Goal: Task Accomplishment & Management: Complete application form

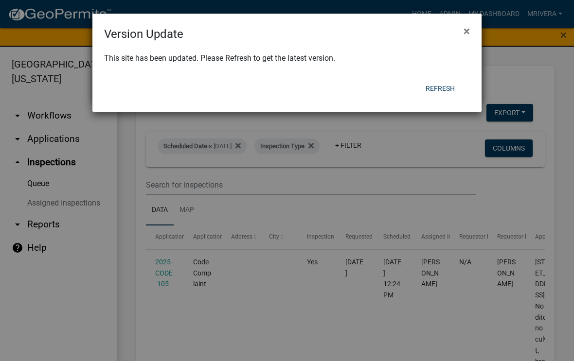
select select "1: 25"
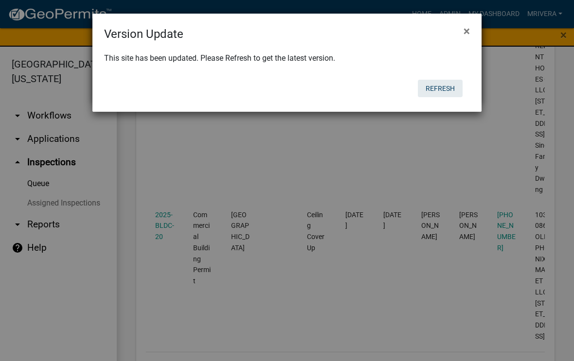
click at [448, 85] on button "Refresh" at bounding box center [440, 89] width 45 height 18
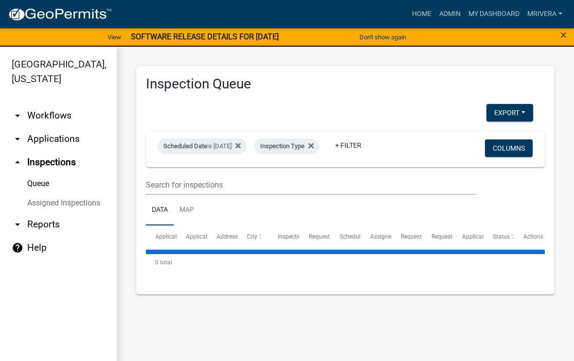
select select "1: 25"
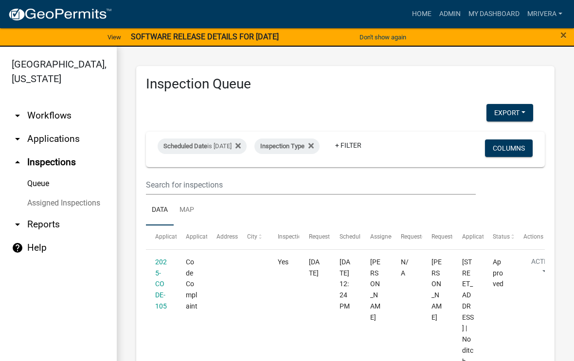
click at [244, 148] on div "Scheduled Date is [DATE]" at bounding box center [202, 147] width 89 height 16
click at [227, 175] on input "2025-09-12" at bounding box center [219, 183] width 68 height 20
type input "2025-09-15"
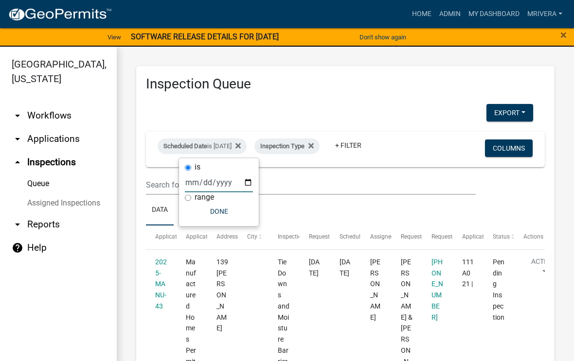
click at [369, 203] on ul "Data Map" at bounding box center [345, 210] width 399 height 31
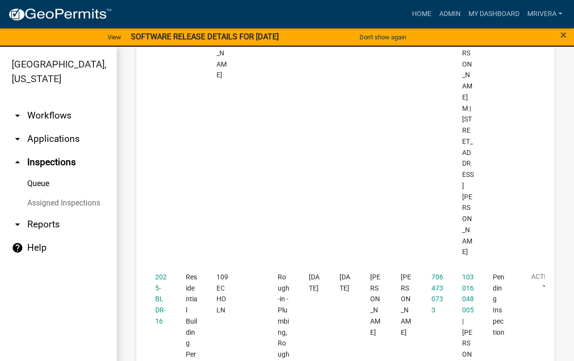
scroll to position [1094, 0]
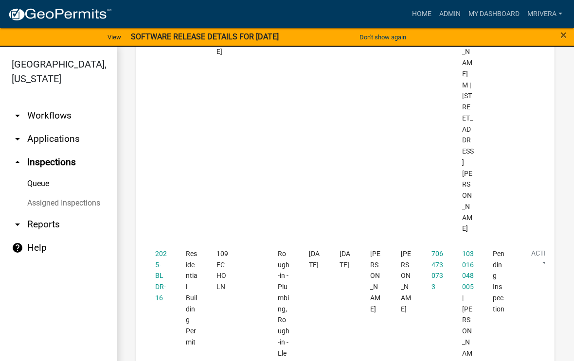
click at [161, 250] on link "2025-BLDR-16" at bounding box center [161, 276] width 12 height 52
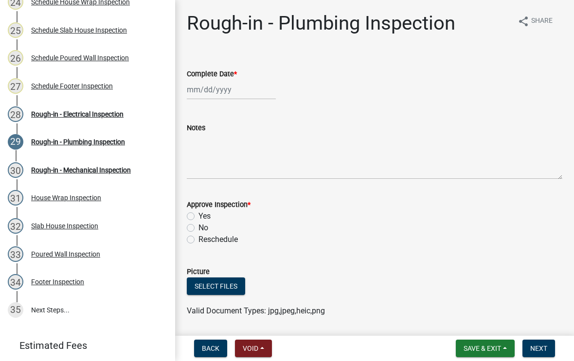
scroll to position [821, 0]
click at [119, 171] on div "Rough-in - Mechanical Inspection" at bounding box center [81, 169] width 100 height 7
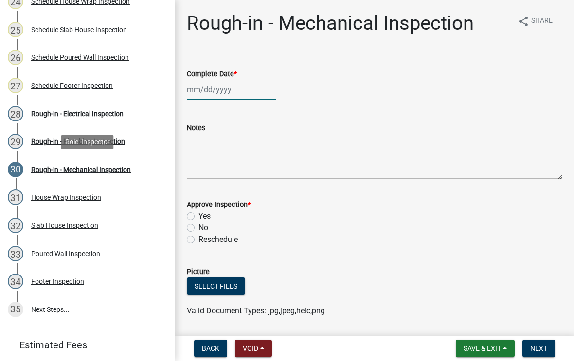
click at [225, 93] on div at bounding box center [231, 90] width 89 height 20
select select "9"
select select "2025"
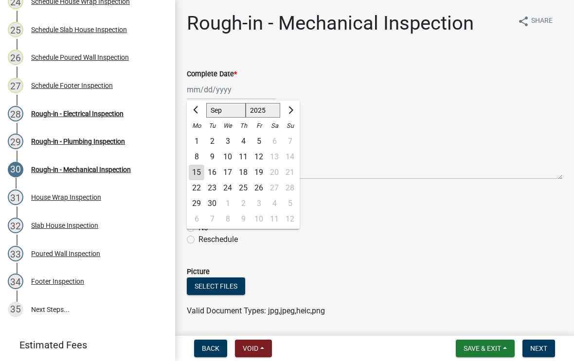
click at [198, 173] on div "15" at bounding box center [197, 173] width 16 height 16
type input "09/15/2025"
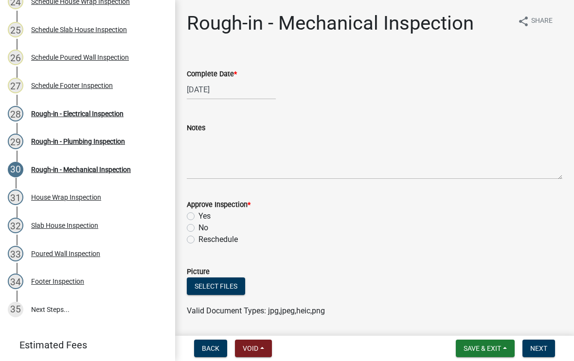
click at [198, 216] on label "Yes" at bounding box center [204, 217] width 12 height 12
click at [198, 216] on input "Yes" at bounding box center [201, 214] width 6 height 6
radio input "true"
click at [534, 353] on button "Next" at bounding box center [538, 349] width 33 height 18
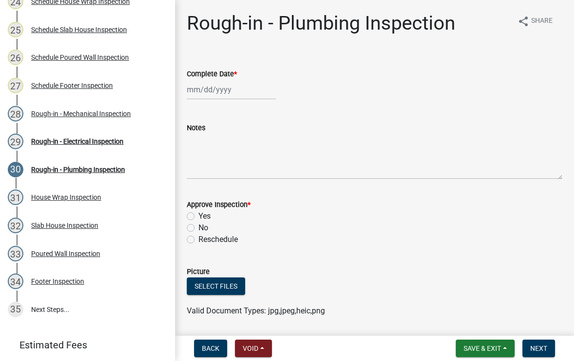
click at [117, 139] on div "Rough-in - Electrical Inspection" at bounding box center [77, 141] width 92 height 7
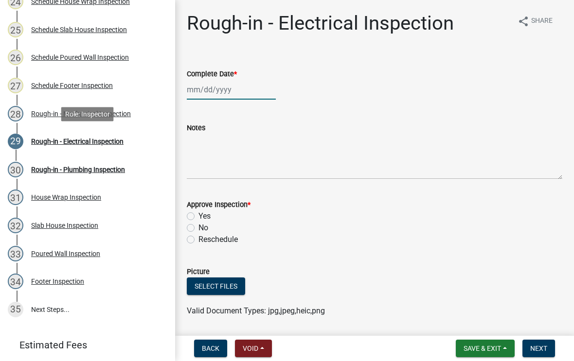
click at [221, 94] on div at bounding box center [231, 90] width 89 height 20
select select "9"
select select "2025"
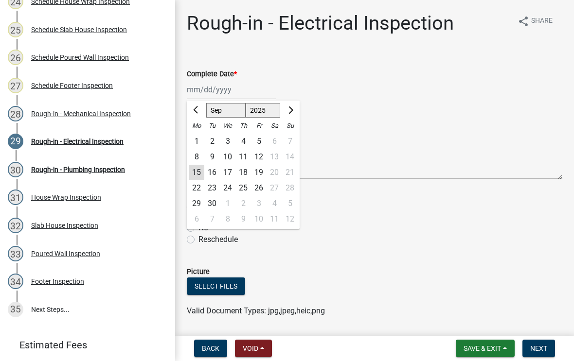
click at [198, 172] on div "15" at bounding box center [197, 173] width 16 height 16
type input "09/15/2025"
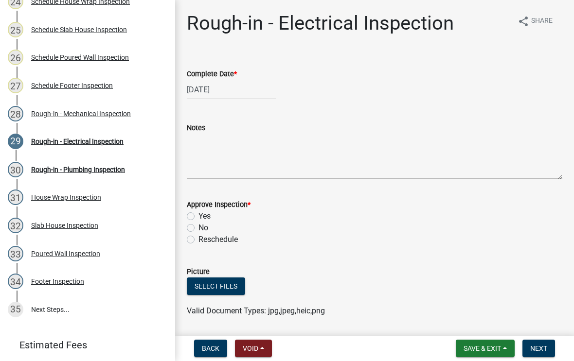
click at [198, 220] on label "Yes" at bounding box center [204, 217] width 12 height 12
click at [198, 217] on input "Yes" at bounding box center [201, 214] width 6 height 6
radio input "true"
click at [541, 347] on span "Next" at bounding box center [538, 349] width 17 height 8
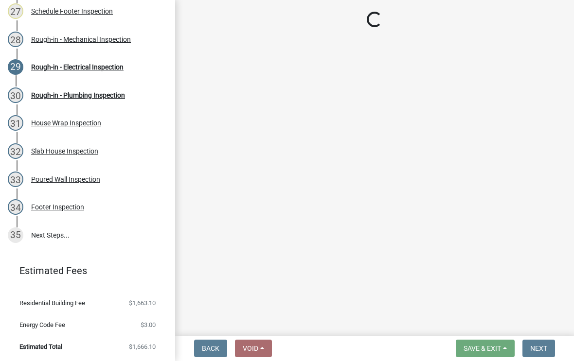
scroll to position [896, 0]
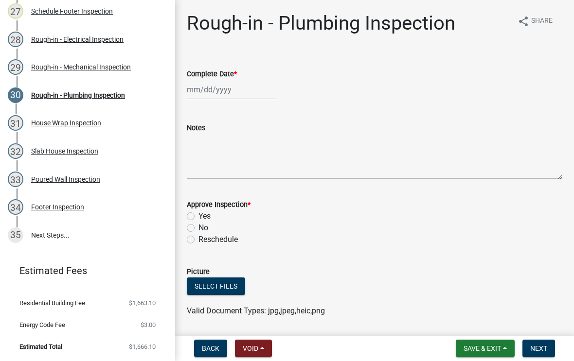
click at [533, 352] on span "Next" at bounding box center [538, 349] width 17 height 8
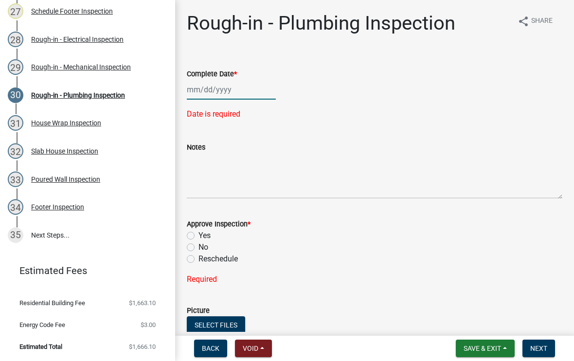
click at [227, 87] on div at bounding box center [231, 90] width 89 height 20
select select "9"
select select "2025"
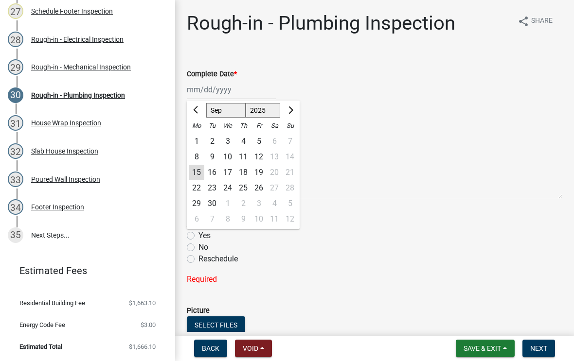
click at [202, 174] on div "15" at bounding box center [197, 173] width 16 height 16
type input "09/15/2025"
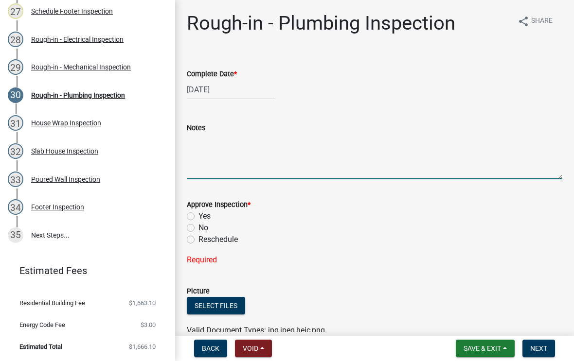
click at [213, 143] on textarea "Notes" at bounding box center [375, 157] width 376 height 46
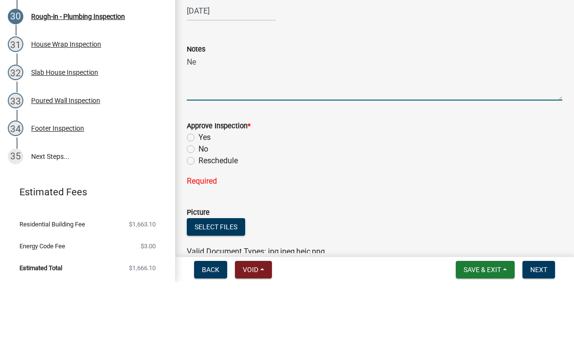
type textarea "N"
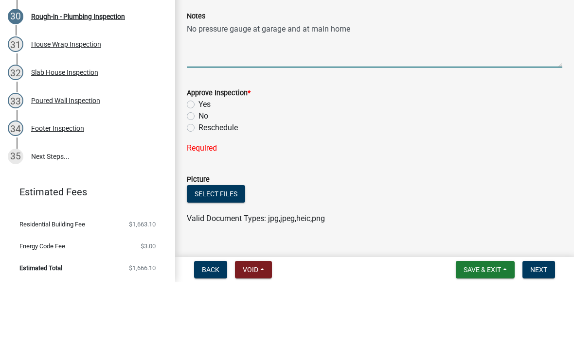
scroll to position [40, 0]
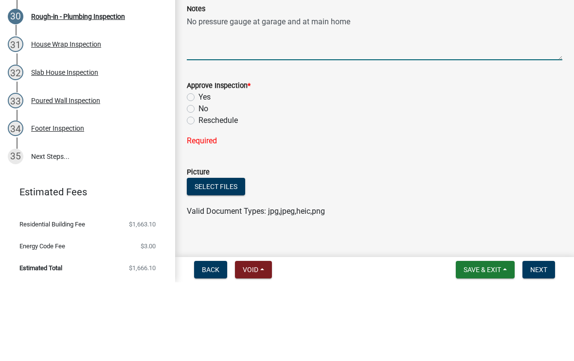
type textarea "No pressure gauge at garage and at main home"
click at [198, 182] on label "No" at bounding box center [203, 188] width 10 height 12
click at [198, 182] on input "No" at bounding box center [201, 185] width 6 height 6
radio input "true"
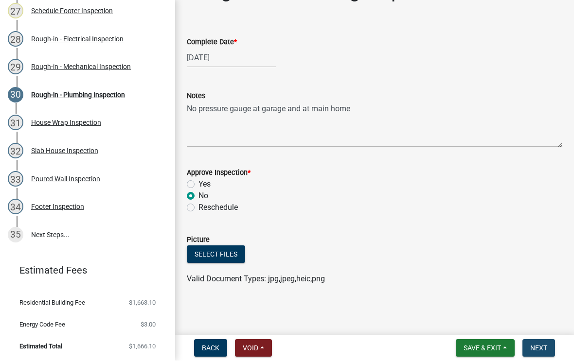
click at [539, 346] on span "Next" at bounding box center [538, 349] width 17 height 8
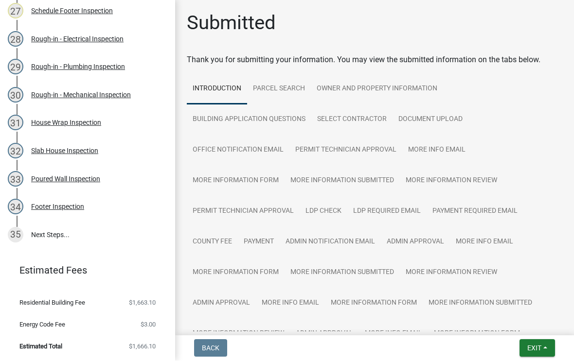
click at [538, 347] on span "Exit" at bounding box center [534, 349] width 14 height 8
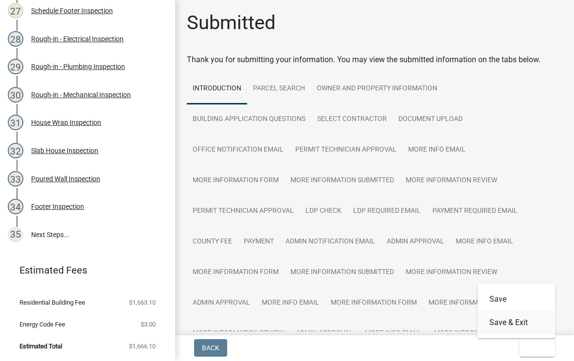
click at [526, 323] on button "Save & Exit" at bounding box center [517, 323] width 78 height 23
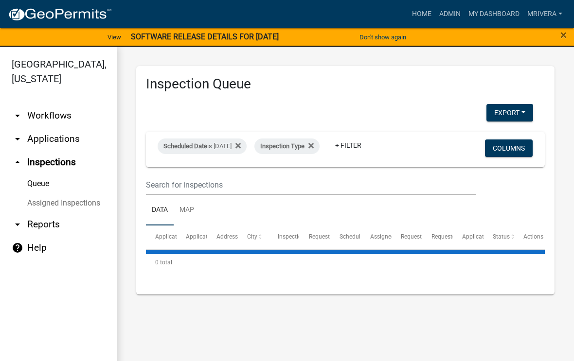
select select "1: 25"
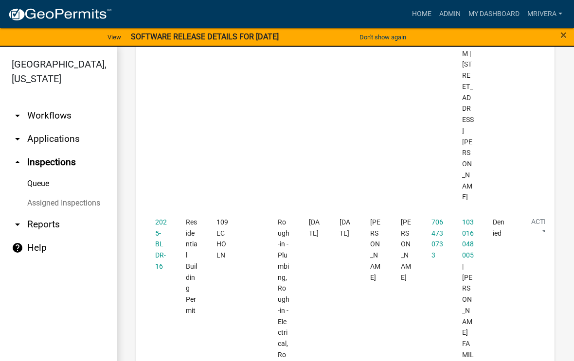
scroll to position [1124, 0]
click at [166, 218] on div "2025-BLDR-16" at bounding box center [161, 245] width 12 height 55
click at [159, 219] on link "2025-BLDR-16" at bounding box center [161, 245] width 12 height 52
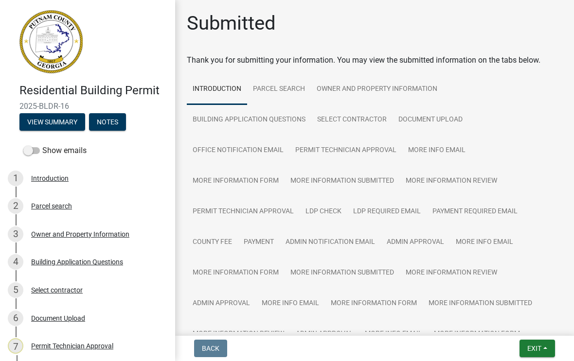
click at [533, 354] on button "Exit" at bounding box center [538, 349] width 36 height 18
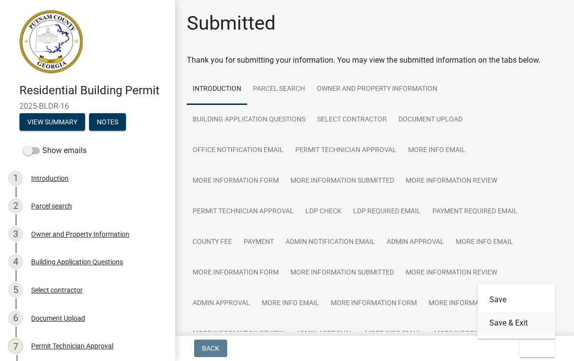
click at [525, 325] on button "Save & Exit" at bounding box center [517, 323] width 78 height 23
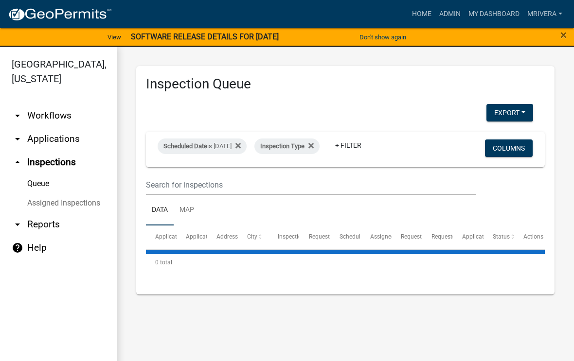
select select "1: 25"
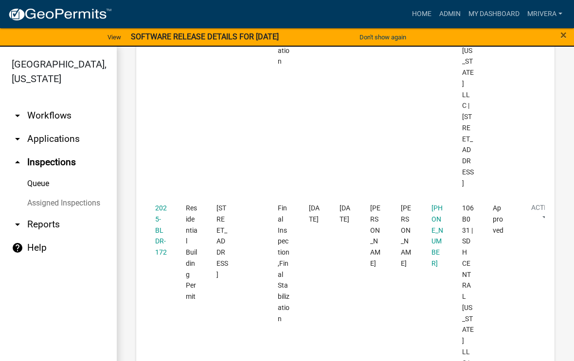
scroll to position [1987, 0]
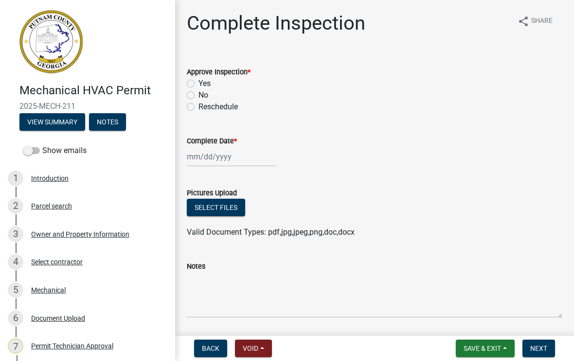
click at [187, 88] on div "Yes" at bounding box center [375, 84] width 376 height 12
click at [198, 84] on label "Yes" at bounding box center [204, 84] width 12 height 12
click at [198, 84] on input "Yes" at bounding box center [201, 81] width 6 height 6
radio input "true"
click at [221, 160] on div at bounding box center [231, 157] width 89 height 20
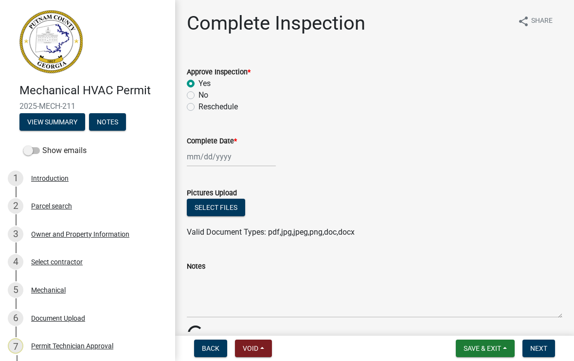
select select "9"
select select "2025"
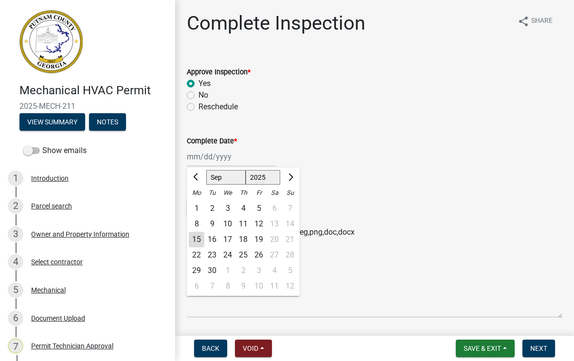
click at [195, 237] on div "15" at bounding box center [197, 240] width 16 height 16
type input "09/15/2025"
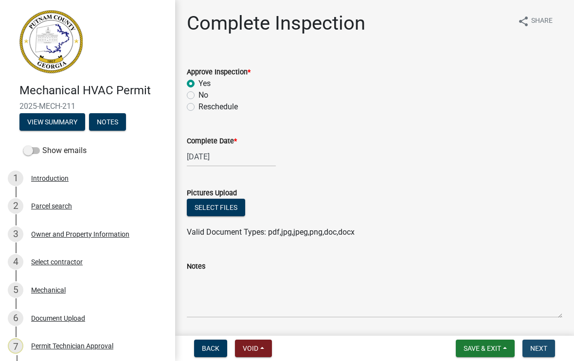
click at [542, 349] on span "Next" at bounding box center [538, 349] width 17 height 8
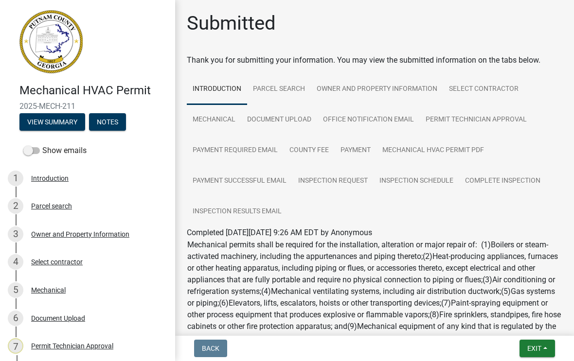
click at [533, 345] on span "Exit" at bounding box center [534, 349] width 14 height 8
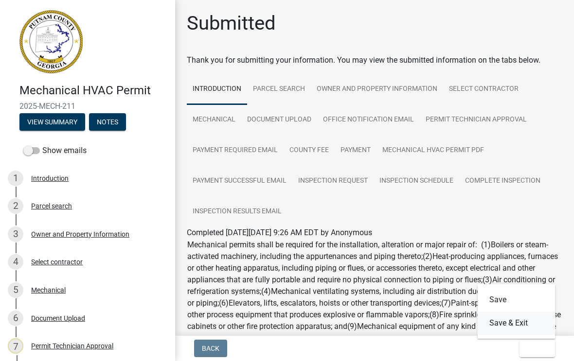
click at [532, 322] on button "Save & Exit" at bounding box center [517, 323] width 78 height 23
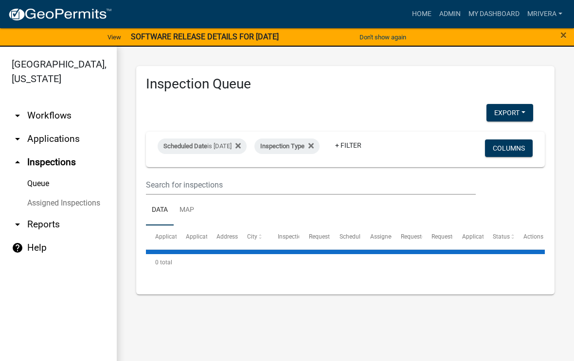
select select "1: 25"
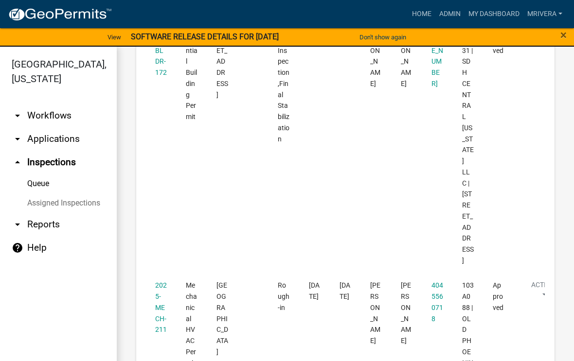
scroll to position [2159, 0]
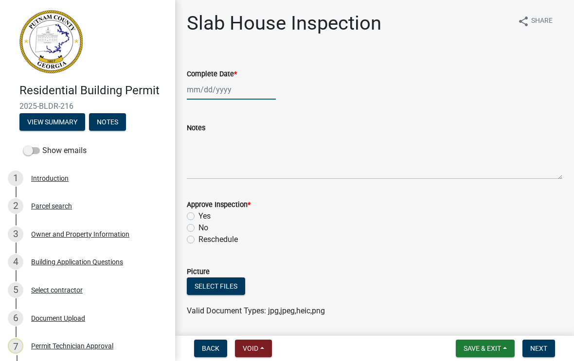
click at [230, 93] on div at bounding box center [231, 90] width 89 height 20
select select "9"
select select "2025"
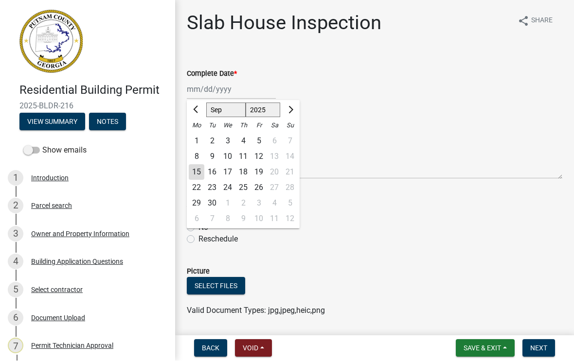
click at [195, 180] on div "22" at bounding box center [197, 188] width 16 height 16
type input "09/22/2025"
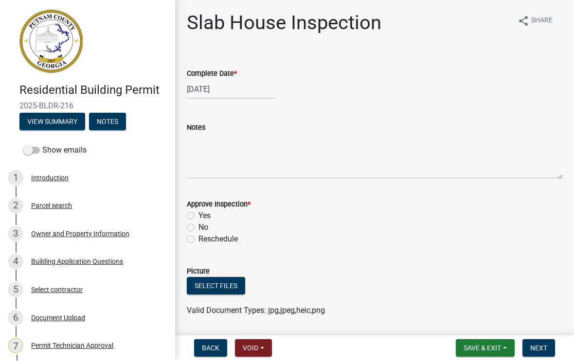
click at [198, 214] on label "Yes" at bounding box center [204, 217] width 12 height 12
click at [198, 214] on input "Yes" at bounding box center [201, 214] width 6 height 6
radio input "true"
click at [544, 351] on span "Next" at bounding box center [538, 349] width 17 height 8
click at [226, 96] on div at bounding box center [231, 90] width 89 height 20
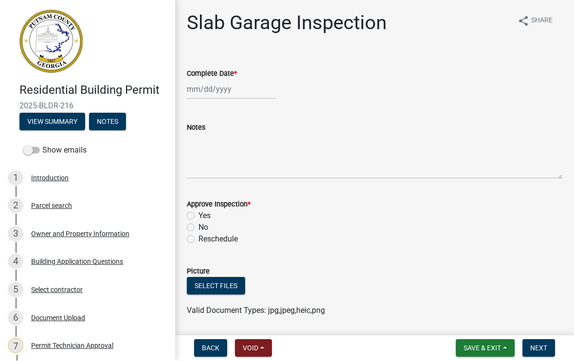
select select "9"
select select "2025"
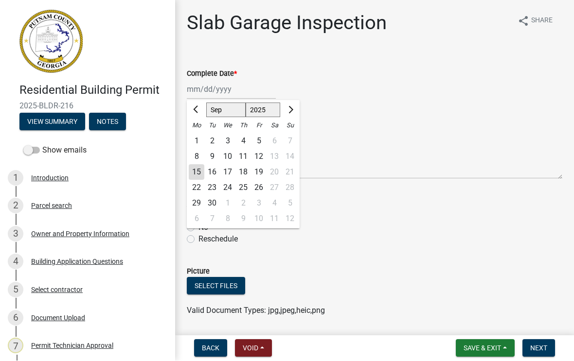
click at [201, 171] on div "15" at bounding box center [197, 173] width 16 height 16
type input "09/15/2025"
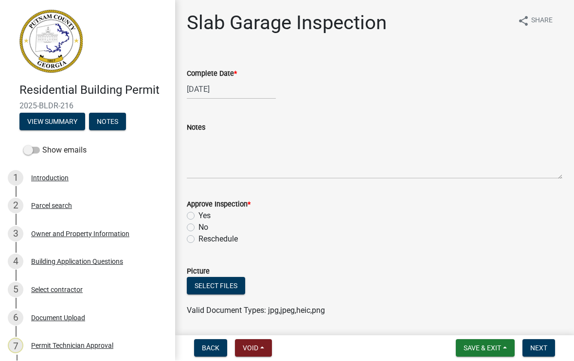
click at [198, 216] on label "Yes" at bounding box center [204, 217] width 12 height 12
click at [198, 216] on input "Yes" at bounding box center [201, 214] width 6 height 6
radio input "true"
click at [548, 349] on button "Next" at bounding box center [538, 349] width 33 height 18
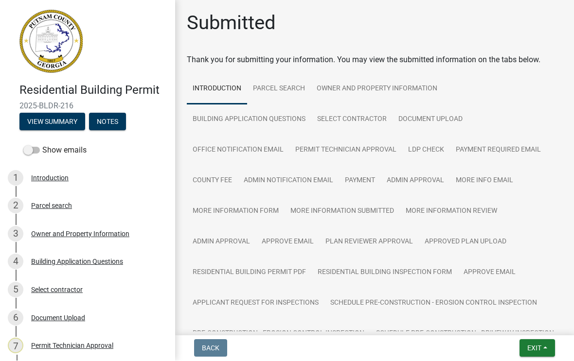
click at [531, 342] on button "Exit" at bounding box center [538, 349] width 36 height 18
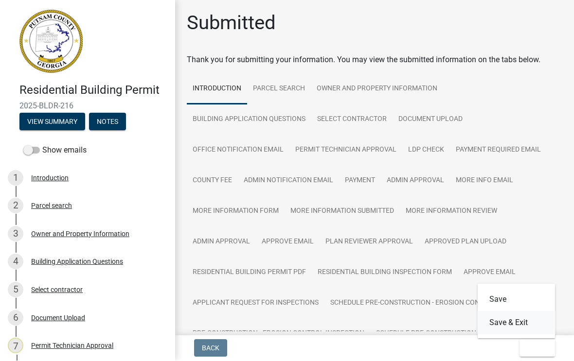
click at [522, 322] on button "Save & Exit" at bounding box center [517, 323] width 78 height 23
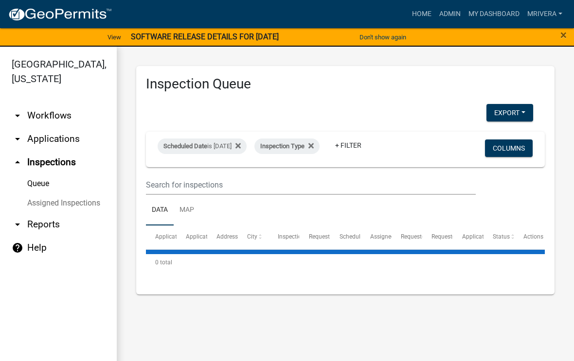
select select "1: 25"
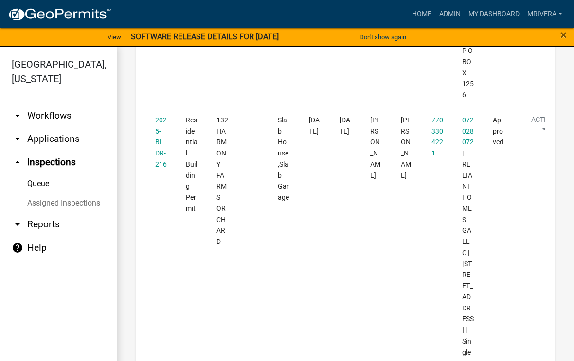
scroll to position [2537, 0]
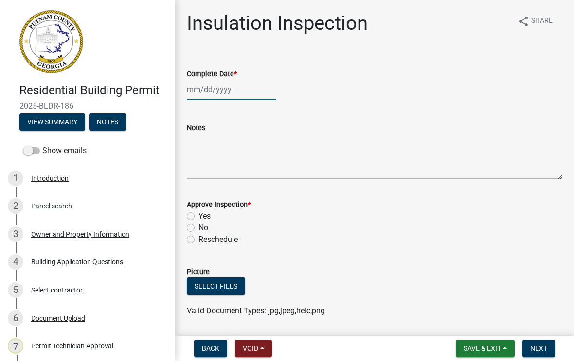
click at [226, 94] on div at bounding box center [231, 90] width 89 height 20
select select "9"
select select "2025"
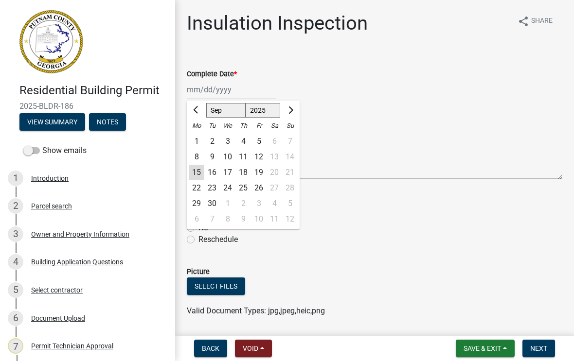
click at [201, 174] on div "15" at bounding box center [197, 173] width 16 height 16
type input "09/15/2025"
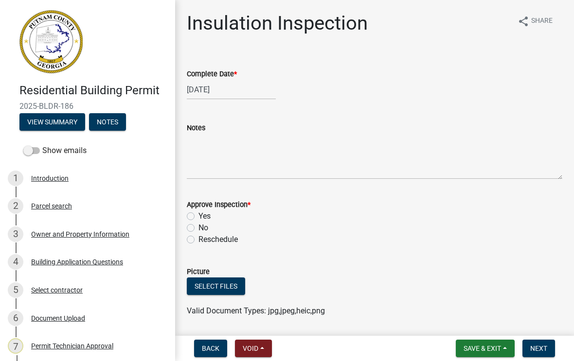
click at [198, 213] on label "Yes" at bounding box center [204, 217] width 12 height 12
click at [198, 213] on input "Yes" at bounding box center [201, 214] width 6 height 6
radio input "true"
click at [550, 348] on button "Next" at bounding box center [538, 349] width 33 height 18
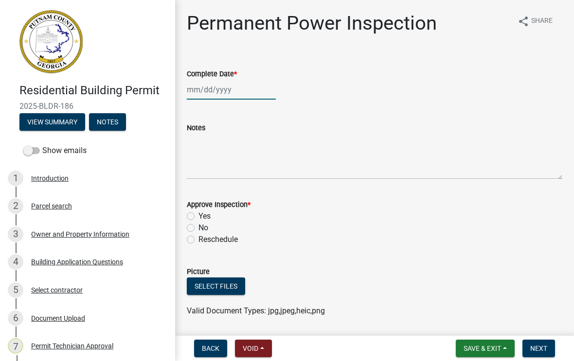
click at [225, 97] on div at bounding box center [231, 90] width 89 height 20
select select "9"
select select "2025"
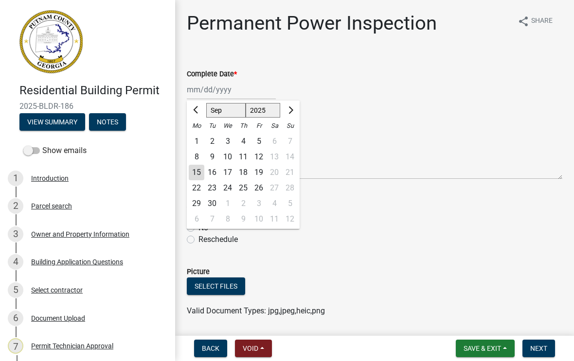
click at [200, 170] on div "15" at bounding box center [197, 173] width 16 height 16
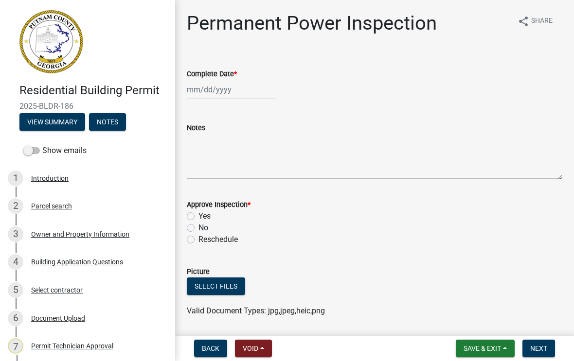
type input "09/15/2025"
click at [195, 213] on div "Yes" at bounding box center [375, 217] width 376 height 12
click at [198, 220] on label "Yes" at bounding box center [204, 217] width 12 height 12
click at [198, 217] on input "Yes" at bounding box center [201, 214] width 6 height 6
radio input "true"
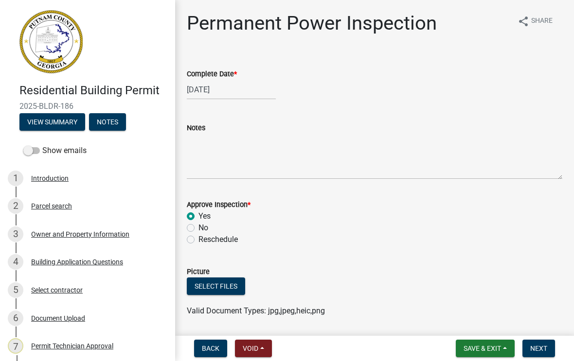
click at [538, 348] on span "Next" at bounding box center [538, 349] width 17 height 8
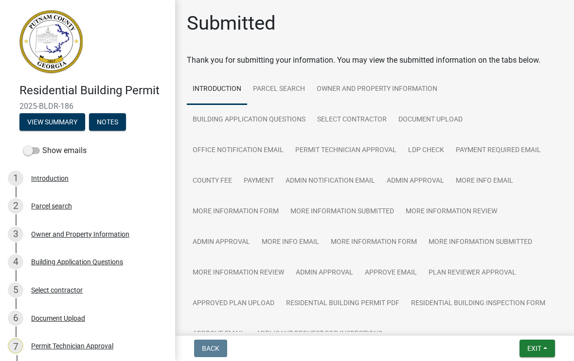
click at [535, 347] on span "Exit" at bounding box center [534, 349] width 14 height 8
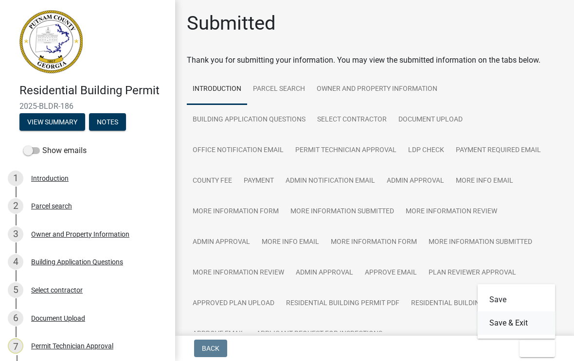
click at [516, 324] on button "Save & Exit" at bounding box center [517, 323] width 78 height 23
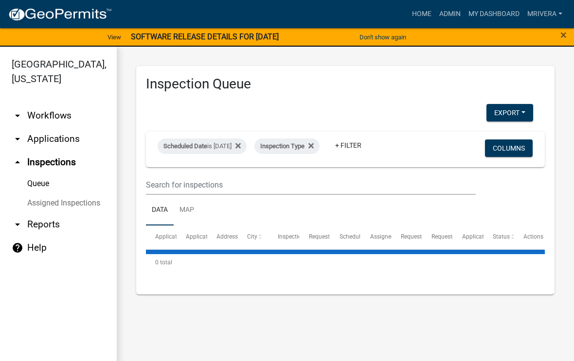
select select "1: 25"
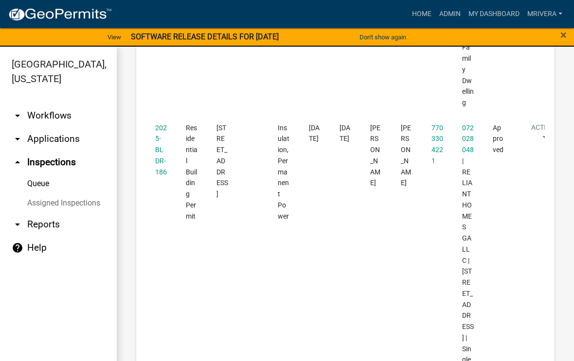
scroll to position [2856, 0]
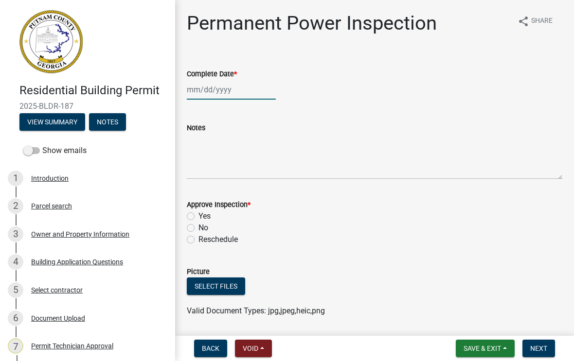
click at [220, 97] on div at bounding box center [231, 90] width 89 height 20
select select "9"
select select "2025"
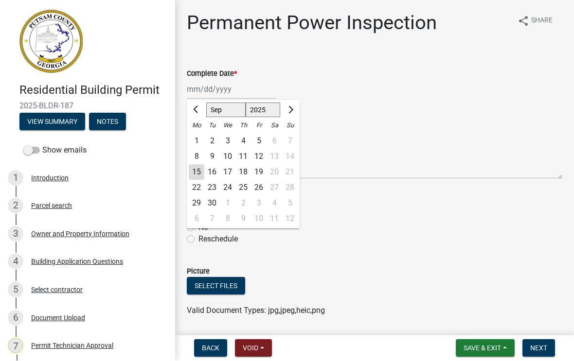
click at [197, 176] on div "15" at bounding box center [197, 173] width 16 height 16
type input "09/15/2025"
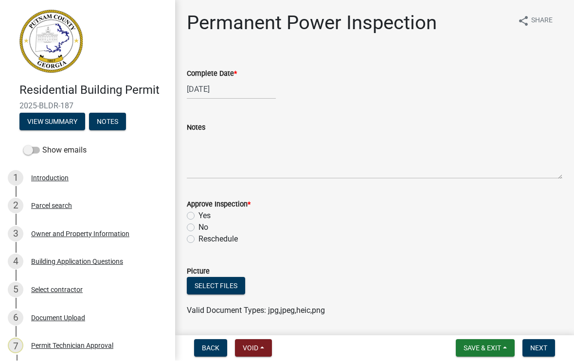
click at [196, 215] on div "Yes" at bounding box center [375, 217] width 376 height 12
click at [198, 213] on label "Yes" at bounding box center [204, 217] width 12 height 12
click at [198, 213] on input "Yes" at bounding box center [201, 214] width 6 height 6
radio input "true"
click at [534, 354] on button "Next" at bounding box center [538, 349] width 33 height 18
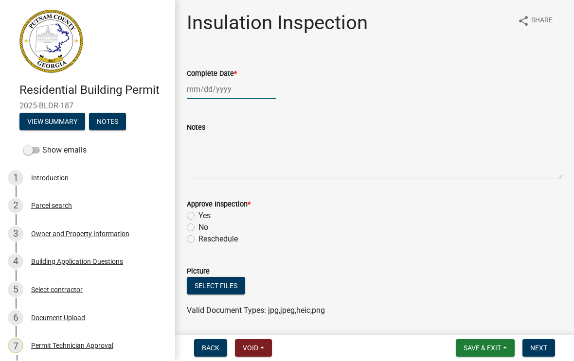
click at [224, 98] on div at bounding box center [231, 90] width 89 height 20
select select "9"
select select "2025"
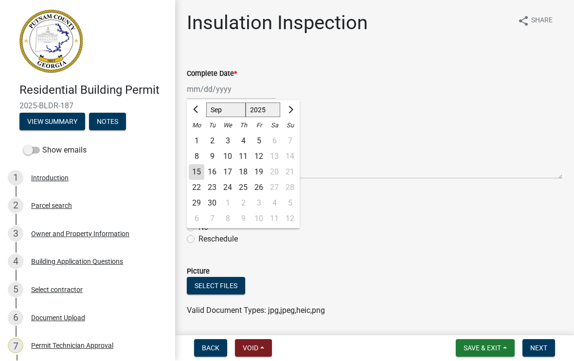
click at [195, 174] on div "15" at bounding box center [197, 173] width 16 height 16
type input "09/15/2025"
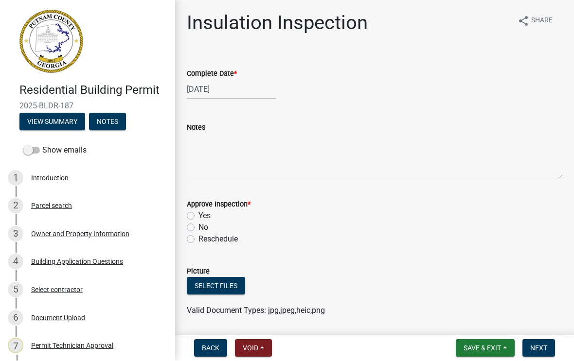
click at [198, 215] on label "Yes" at bounding box center [204, 217] width 12 height 12
click at [198, 215] on input "Yes" at bounding box center [201, 214] width 6 height 6
radio input "true"
click at [541, 345] on span "Next" at bounding box center [538, 349] width 17 height 8
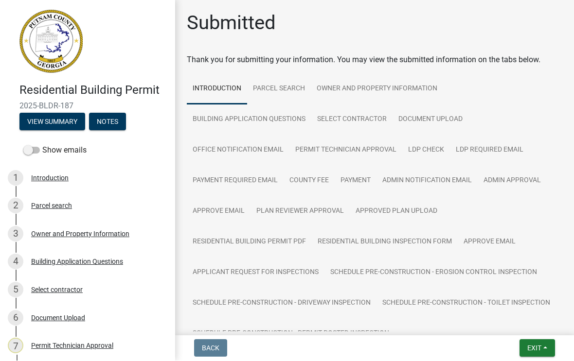
click at [540, 345] on span "Exit" at bounding box center [534, 349] width 14 height 8
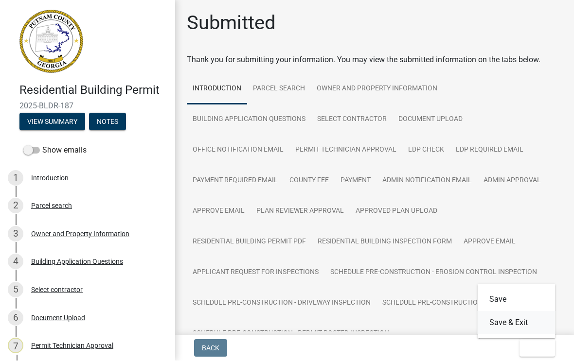
click at [523, 323] on button "Save & Exit" at bounding box center [517, 323] width 78 height 23
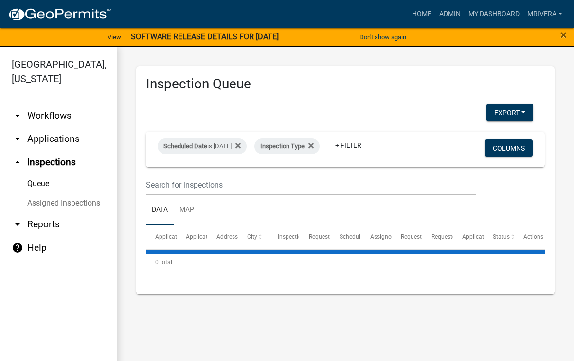
select select "1: 25"
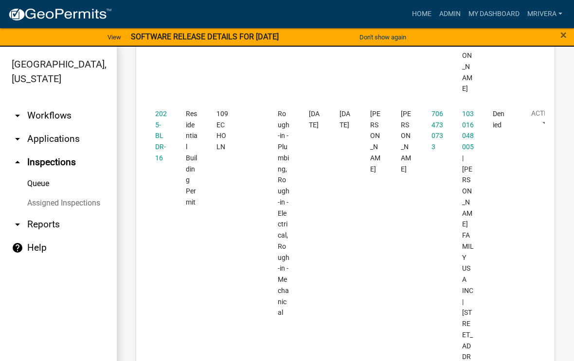
scroll to position [1281, 0]
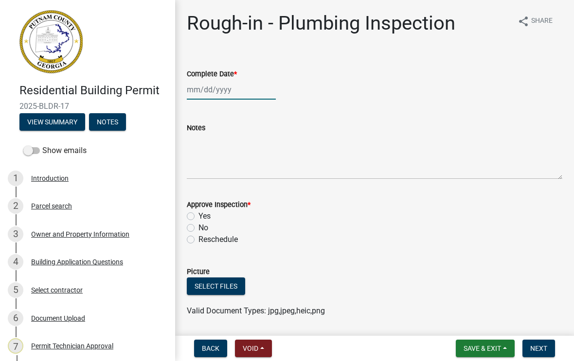
click at [235, 94] on div at bounding box center [231, 90] width 89 height 20
select select "9"
select select "2025"
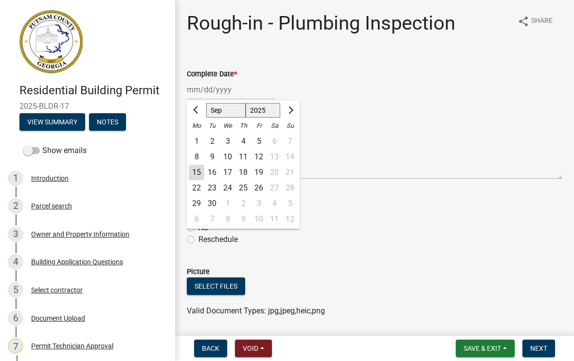
click at [197, 178] on div "15" at bounding box center [197, 173] width 16 height 16
type input "09/15/2025"
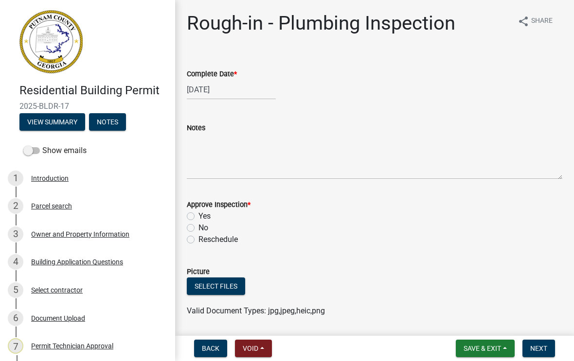
click at [197, 214] on div "Yes" at bounding box center [375, 217] width 376 height 12
click at [198, 218] on label "Yes" at bounding box center [204, 217] width 12 height 12
click at [198, 217] on input "Yes" at bounding box center [201, 214] width 6 height 6
radio input "true"
click at [544, 346] on span "Next" at bounding box center [538, 349] width 17 height 8
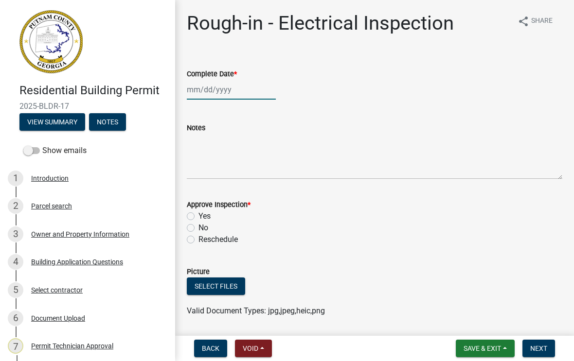
click at [220, 90] on div at bounding box center [231, 90] width 89 height 20
select select "9"
select select "2025"
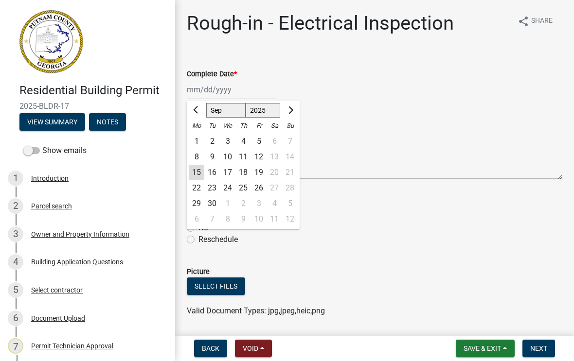
click at [200, 177] on div "15" at bounding box center [197, 173] width 16 height 16
type input "09/15/2025"
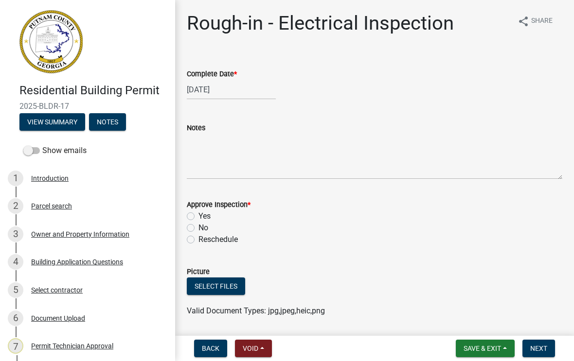
click at [198, 219] on label "Yes" at bounding box center [204, 217] width 12 height 12
click at [198, 217] on input "Yes" at bounding box center [201, 214] width 6 height 6
radio input "true"
click at [544, 346] on span "Next" at bounding box center [538, 349] width 17 height 8
click at [225, 90] on div at bounding box center [231, 90] width 89 height 20
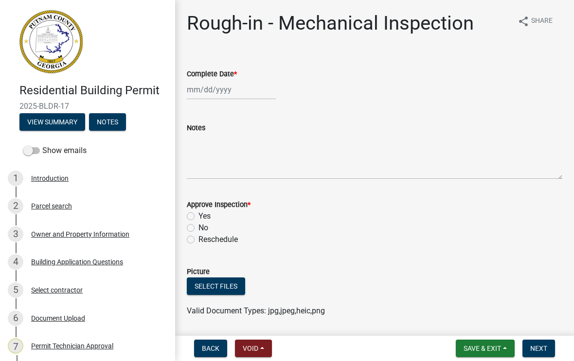
select select "9"
select select "2025"
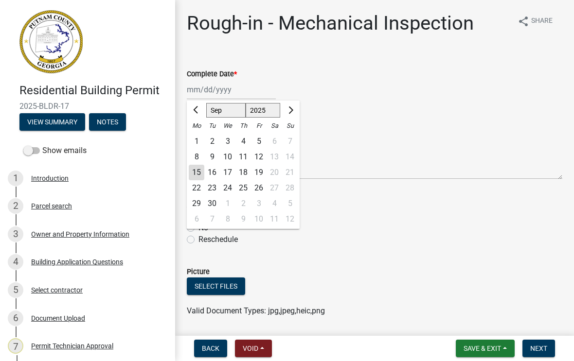
click at [196, 180] on div "22" at bounding box center [197, 188] width 16 height 16
type input "09/22/2025"
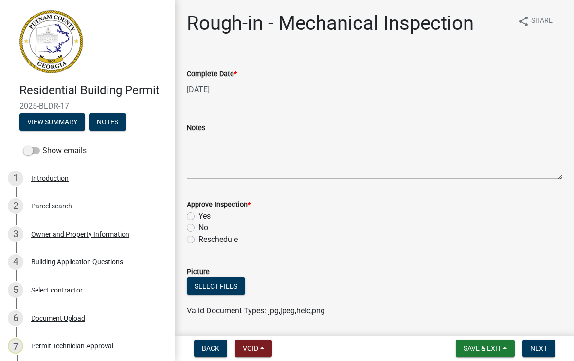
click at [198, 219] on label "Yes" at bounding box center [204, 217] width 12 height 12
click at [198, 217] on input "Yes" at bounding box center [201, 214] width 6 height 6
radio input "true"
click at [540, 351] on span "Next" at bounding box center [538, 349] width 17 height 8
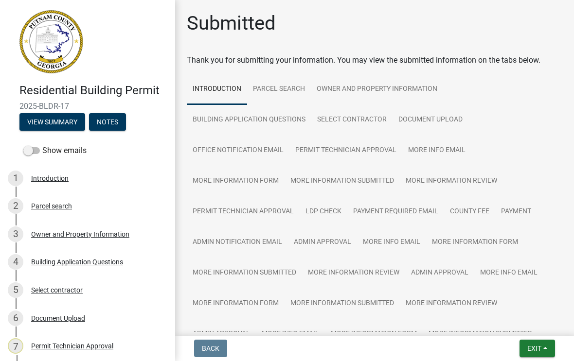
click at [530, 347] on span "Exit" at bounding box center [534, 349] width 14 height 8
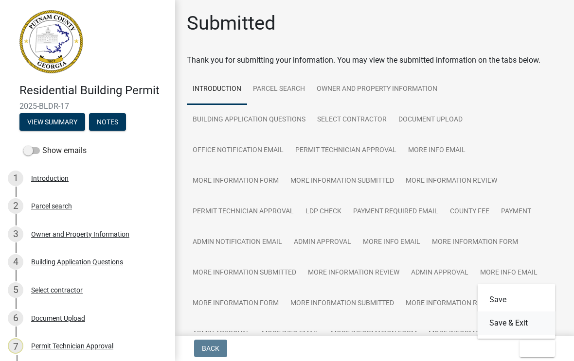
click at [522, 328] on button "Save & Exit" at bounding box center [517, 323] width 78 height 23
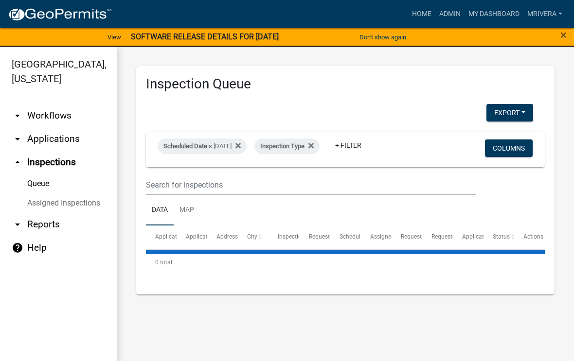
select select "1: 25"
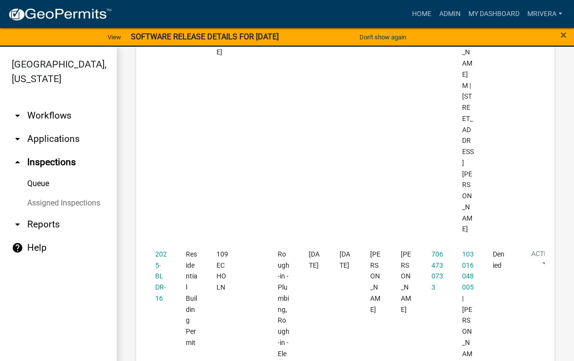
scroll to position [1098, 0]
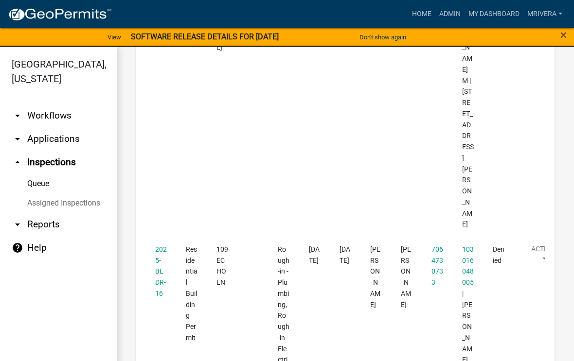
click at [165, 246] on link "2025-BLDR-16" at bounding box center [161, 272] width 12 height 52
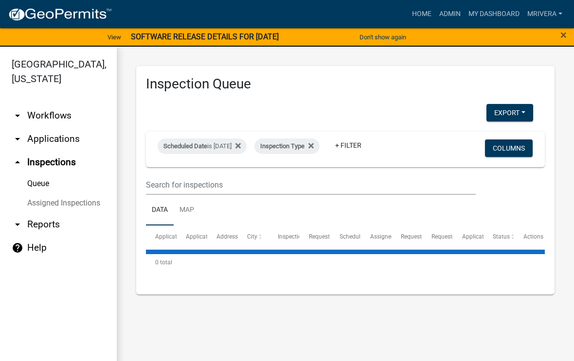
select select "1: 25"
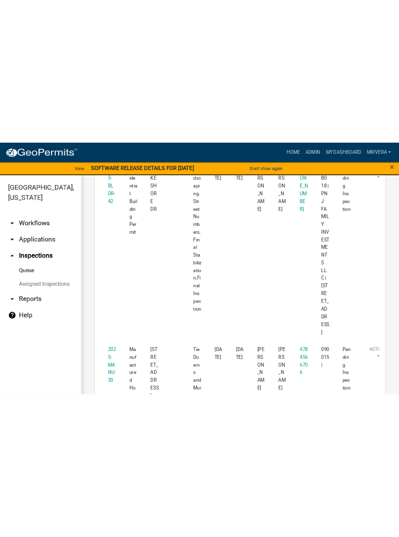
scroll to position [4038, 0]
